Goal: Transaction & Acquisition: Purchase product/service

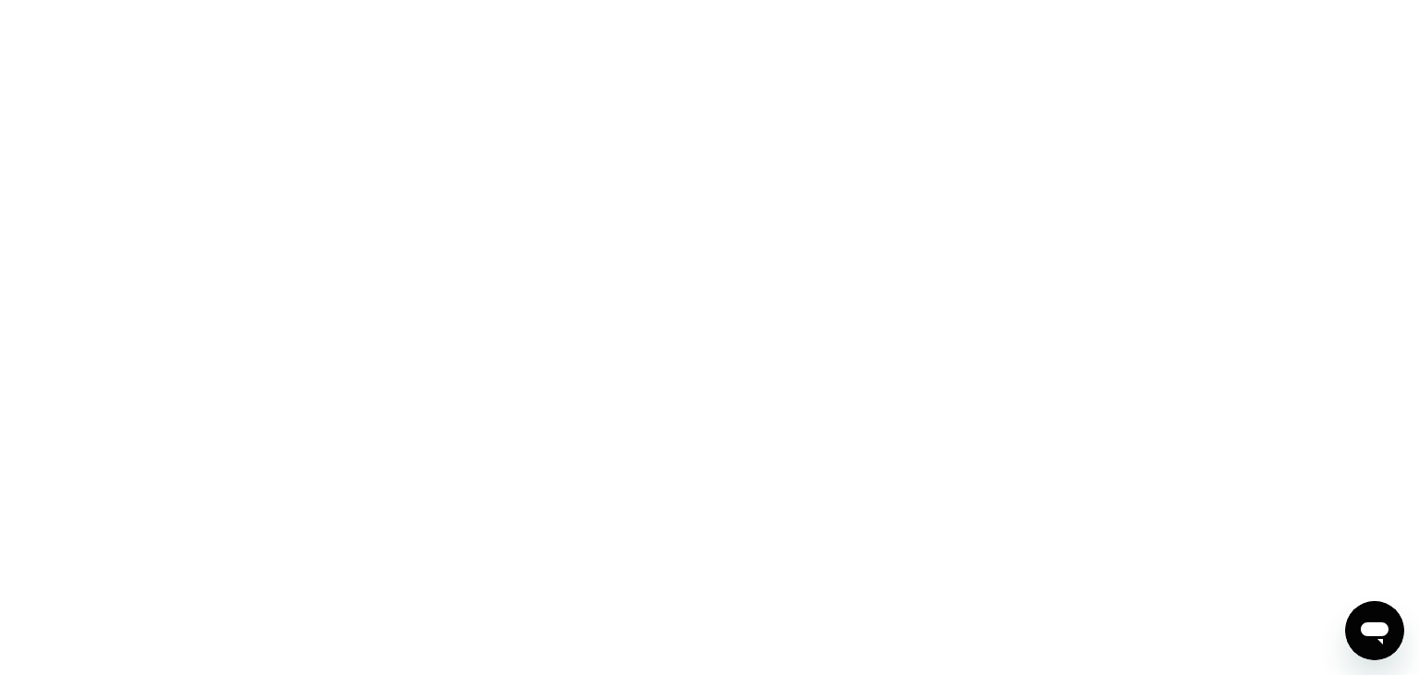
click at [318, 204] on div at bounding box center [709, 337] width 1419 height 675
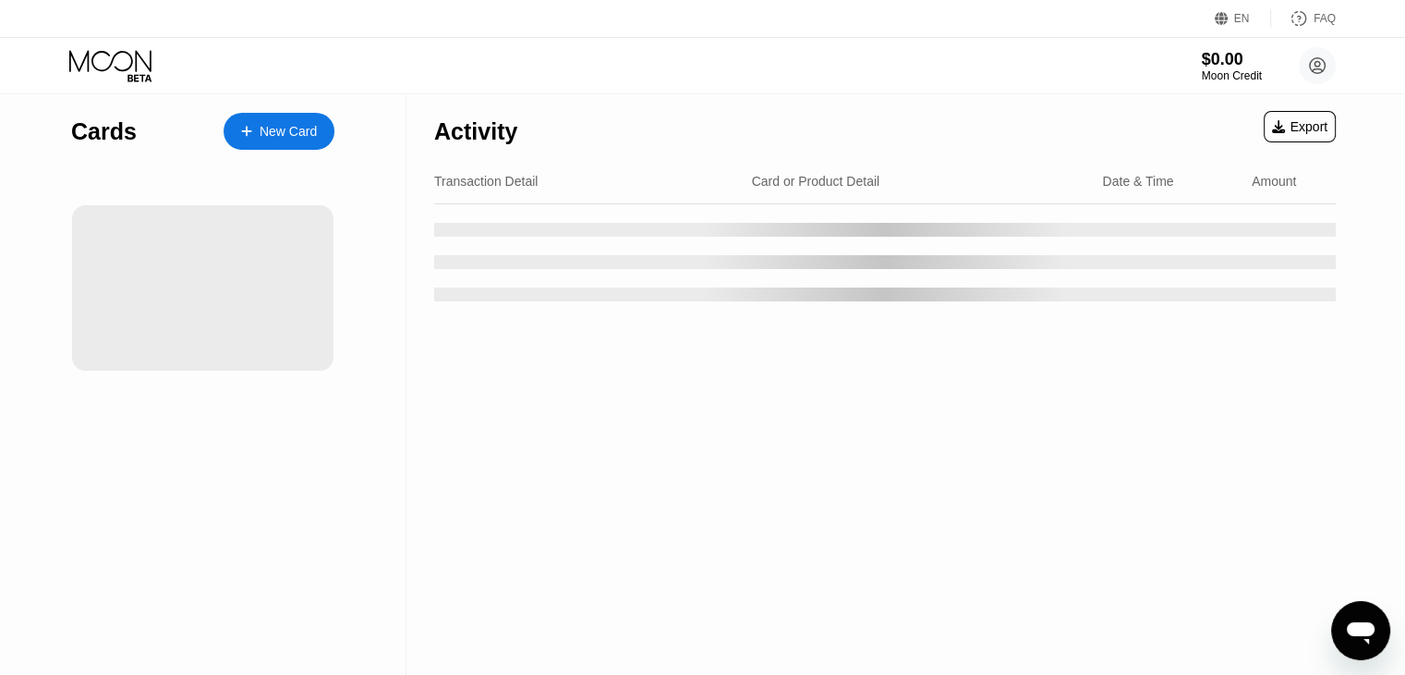
click at [550, 274] on div at bounding box center [885, 252] width 902 height 97
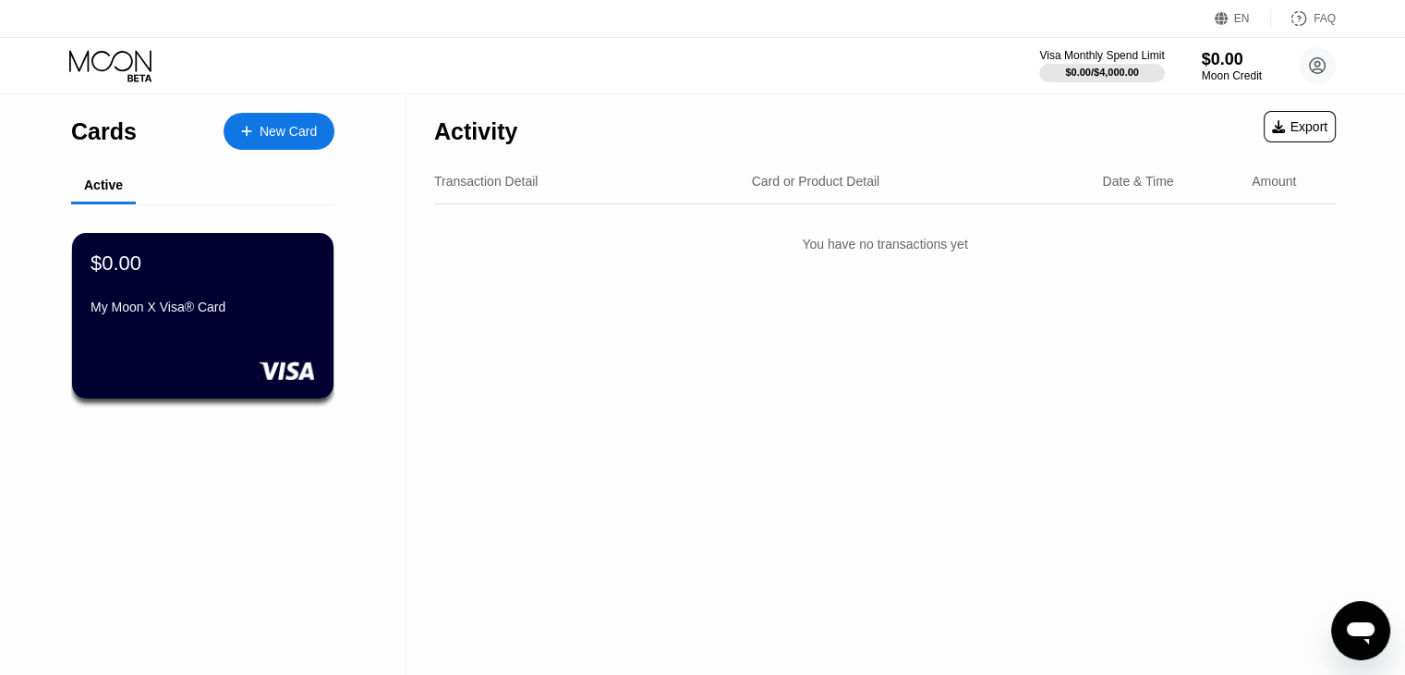
click at [329, 104] on div "Cards New Card" at bounding box center [202, 126] width 263 height 65
click at [277, 142] on div "New Card" at bounding box center [279, 131] width 111 height 37
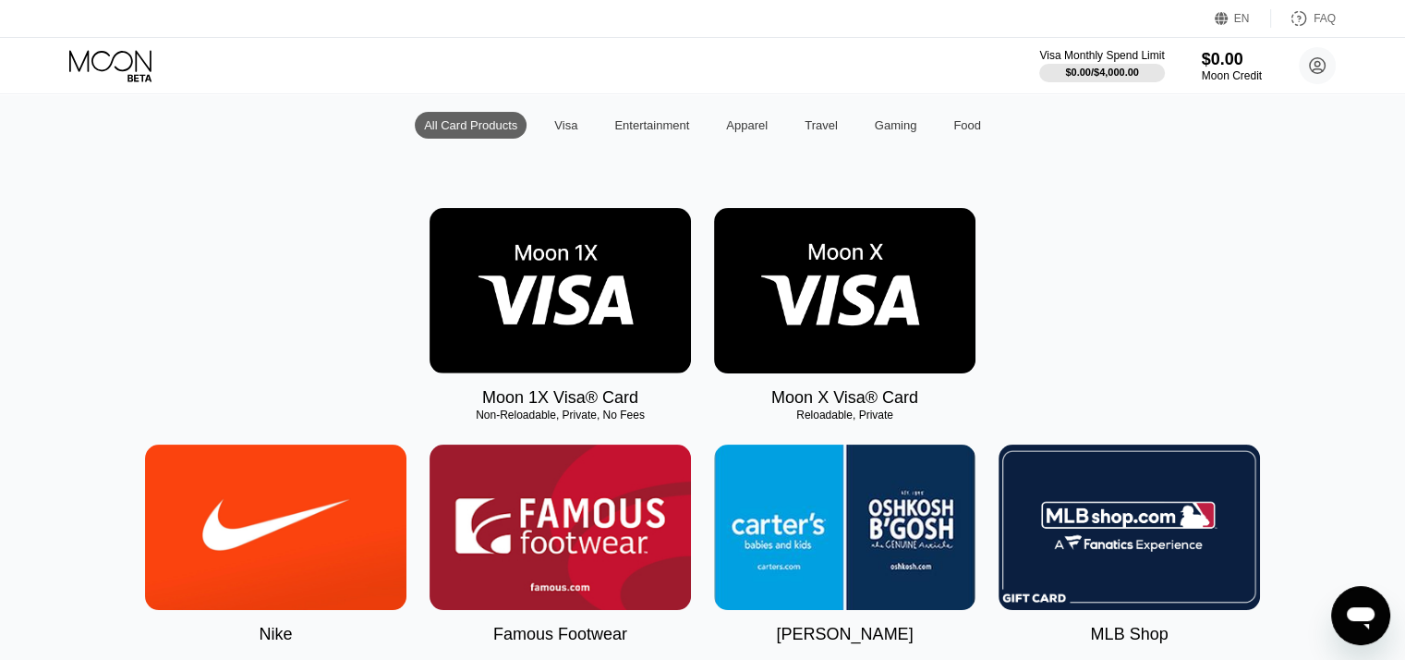
scroll to position [157, 0]
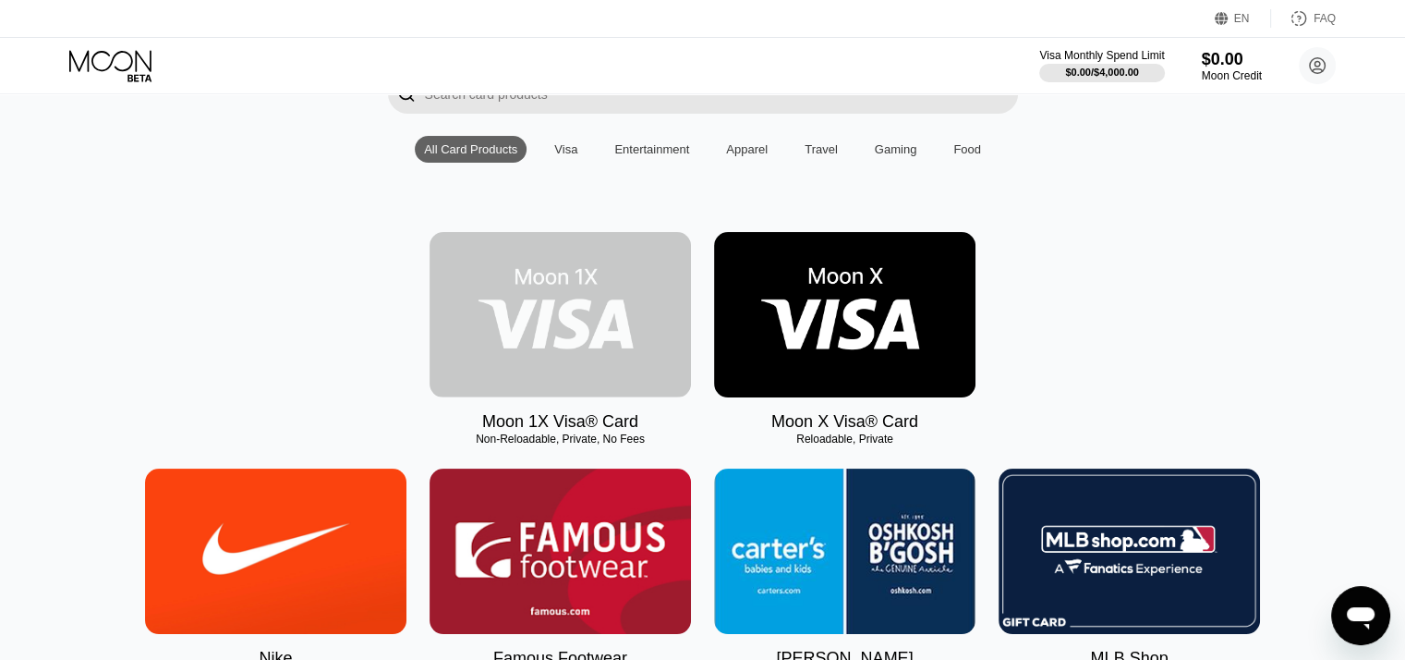
click at [498, 381] on img at bounding box center [560, 314] width 261 height 165
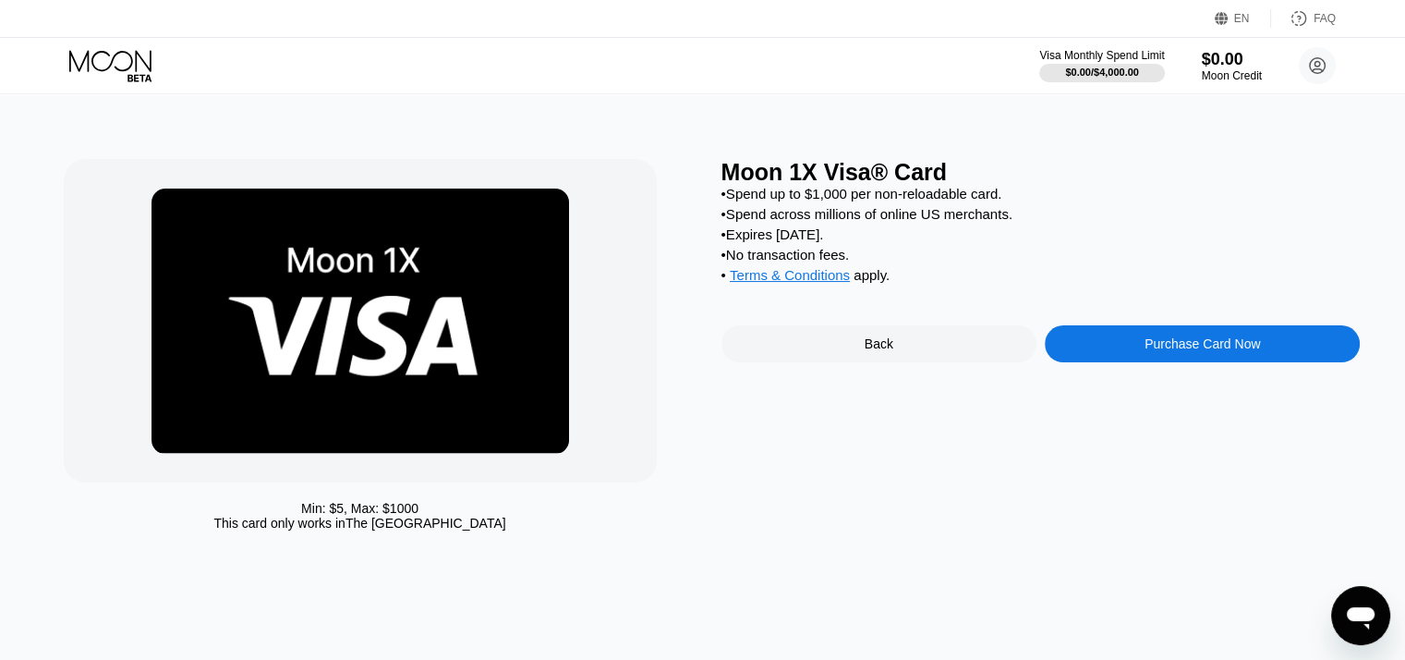
click at [1085, 362] on div "Purchase Card Now" at bounding box center [1202, 343] width 315 height 37
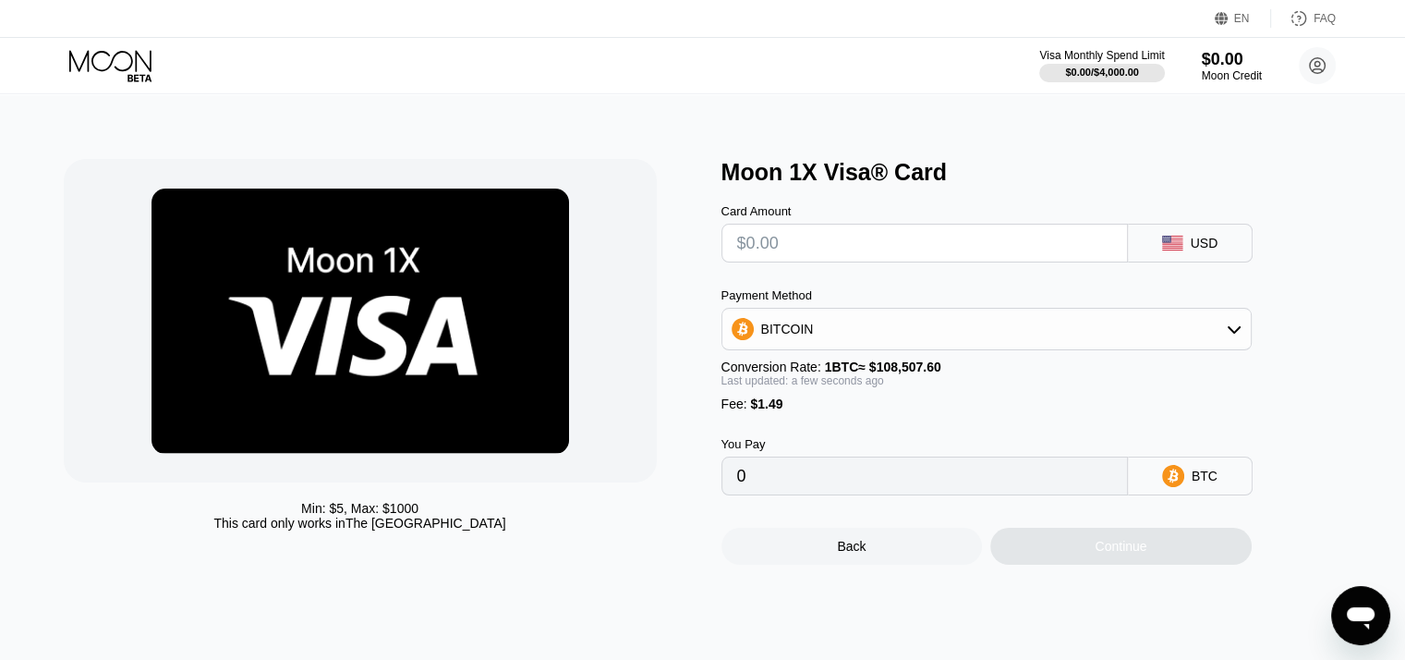
drag, startPoint x: 1362, startPoint y: 297, endPoint x: 1359, endPoint y: 324, distance: 27.9
click at [1359, 324] on div "Min: $ 5 , Max: $ 1000 This card only works in The United States Moon 1X Visa® …" at bounding box center [703, 376] width 1419 height 565
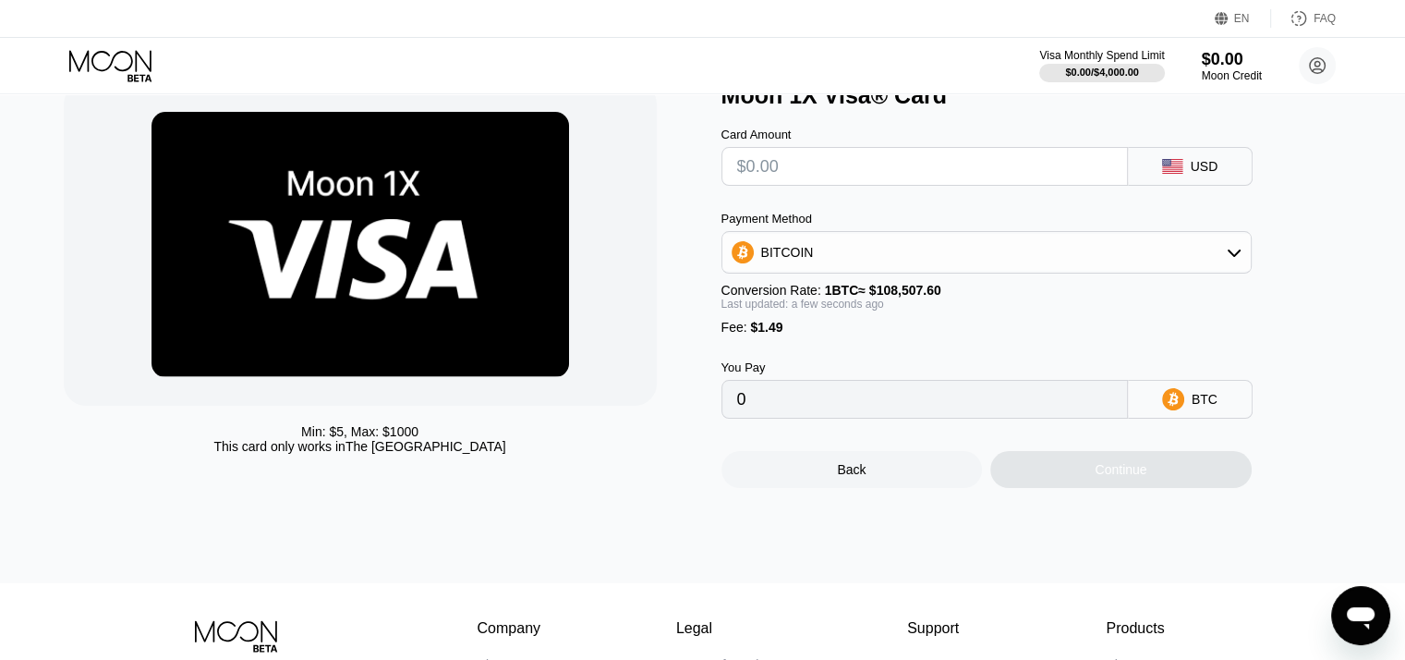
scroll to position [78, 0]
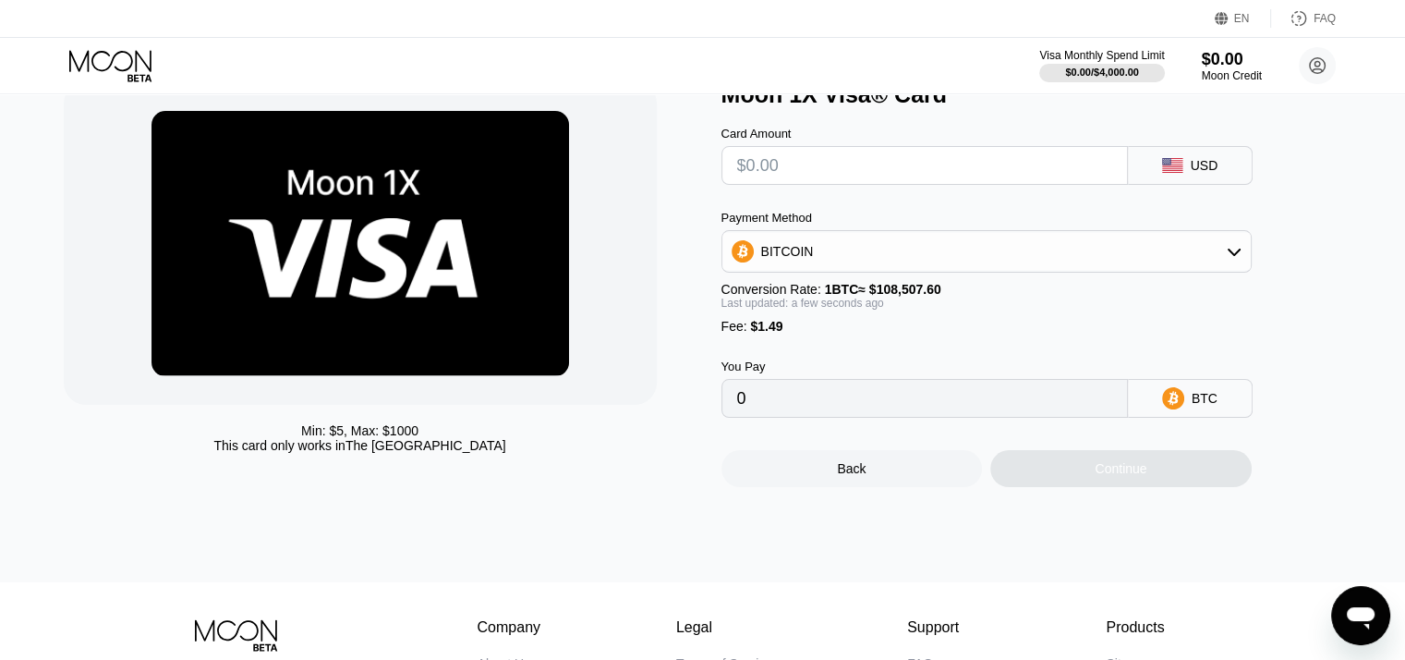
click at [1024, 260] on div "BITCOIN" at bounding box center [987, 251] width 529 height 37
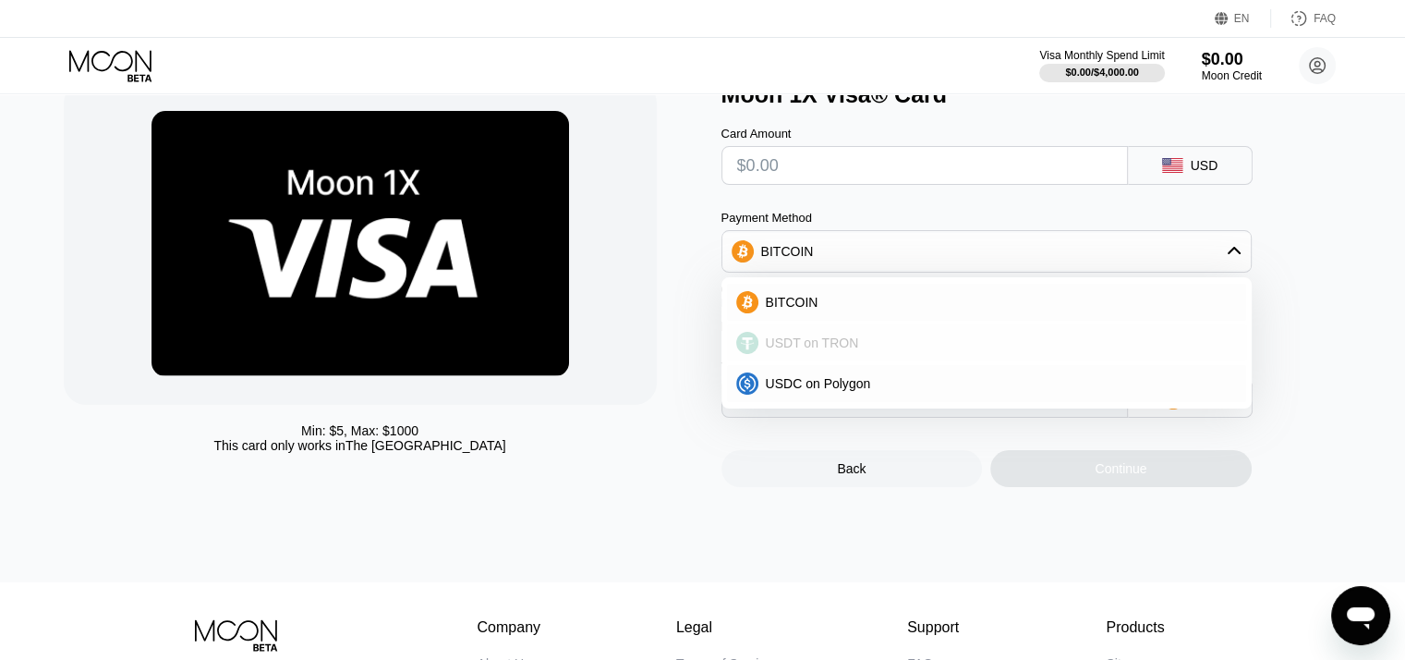
click at [938, 350] on div "USDT on TRON" at bounding box center [998, 342] width 479 height 15
type input "0.00"
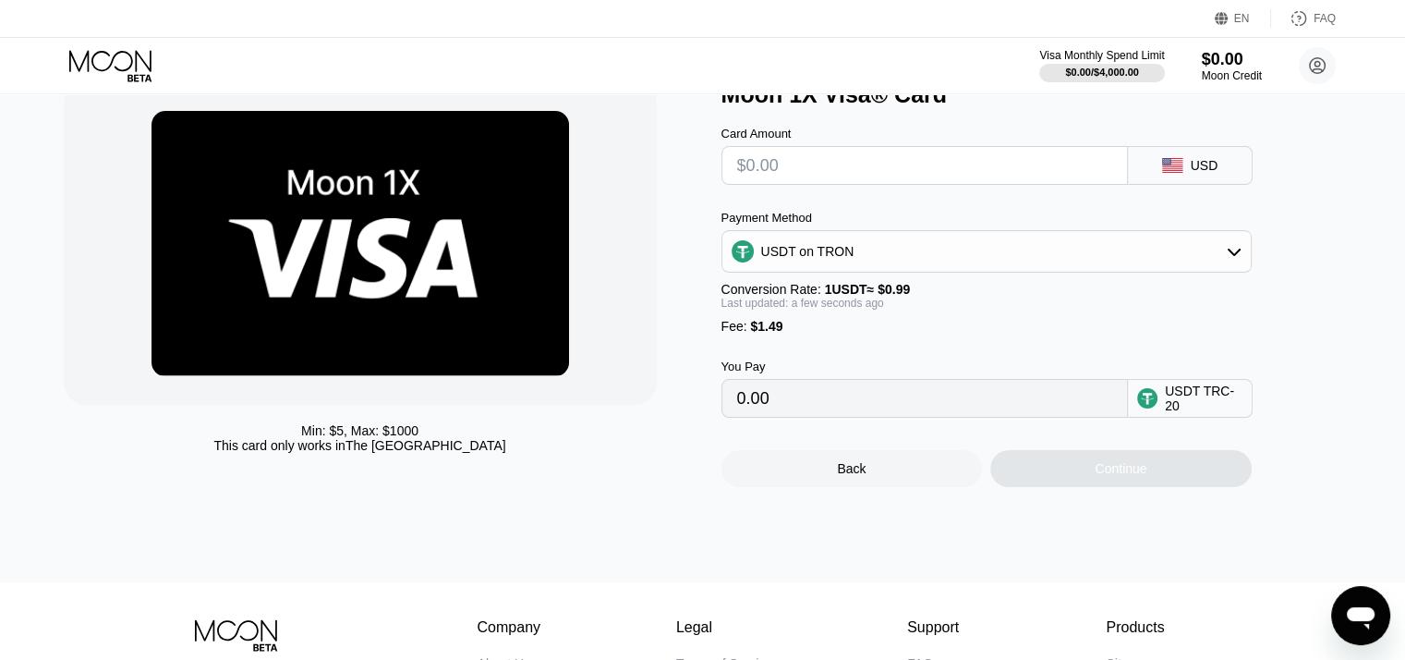
click at [1019, 417] on input "0.00" at bounding box center [924, 398] width 375 height 37
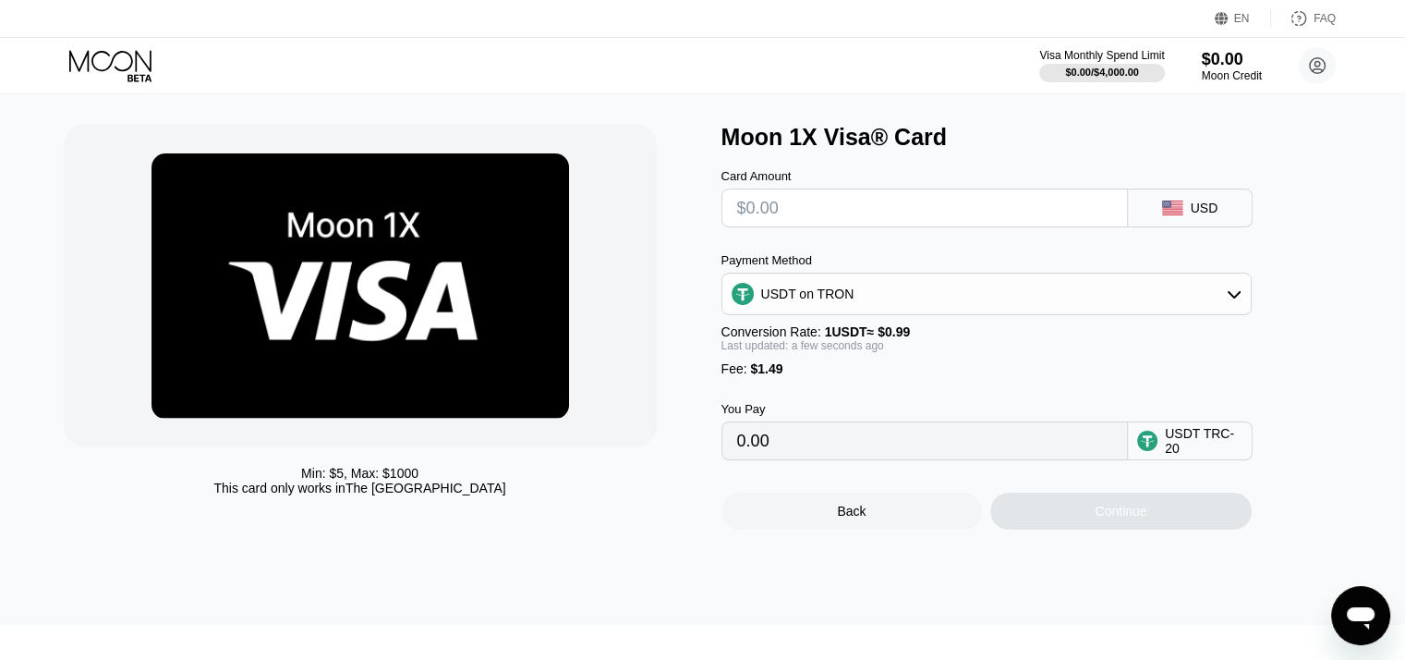
scroll to position [23, 0]
